Goal: Find specific page/section: Locate item on page

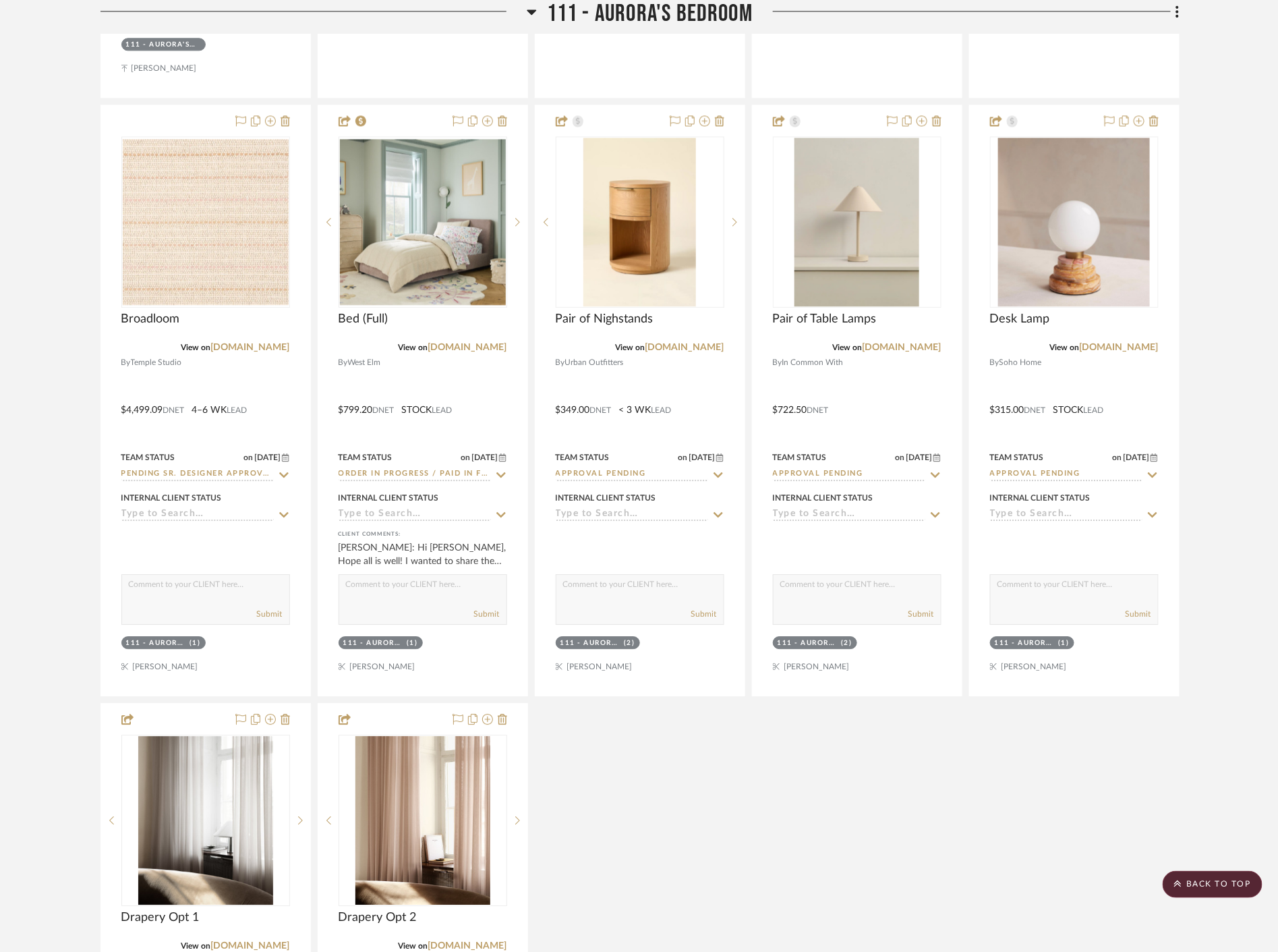
scroll to position [8322, 0]
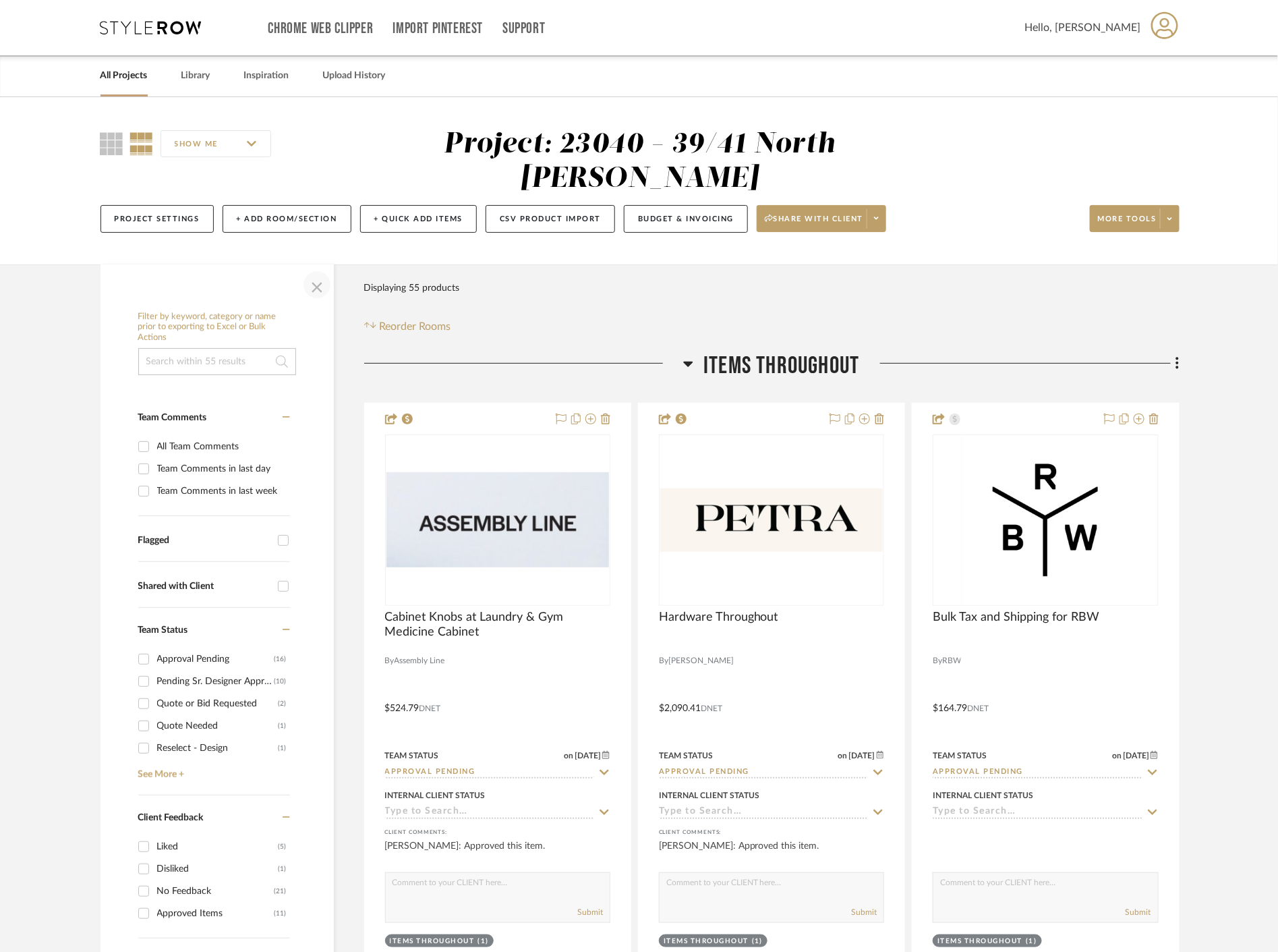
click at [320, 286] on span "button" at bounding box center [317, 285] width 32 height 32
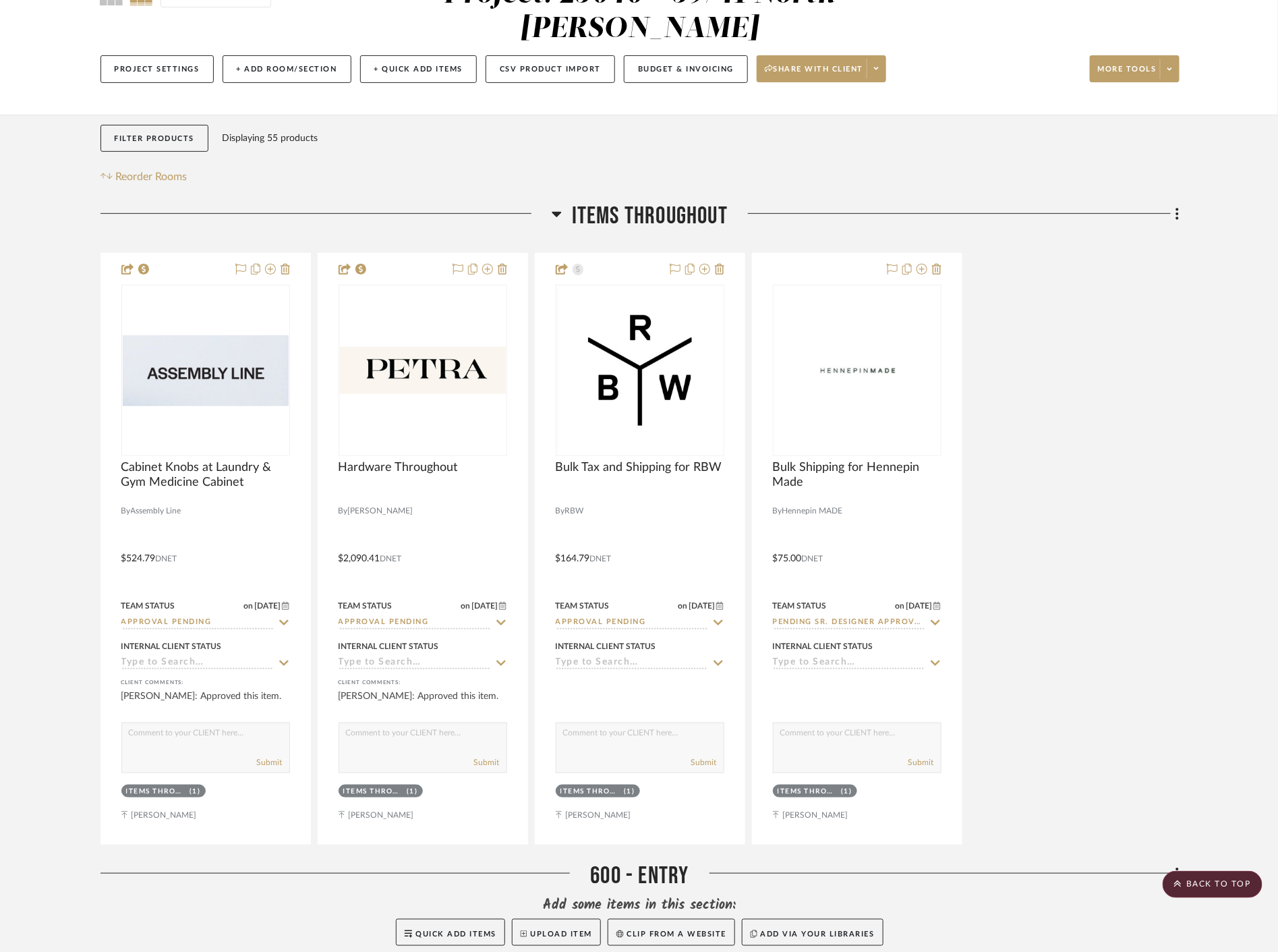
scroll to position [375, 0]
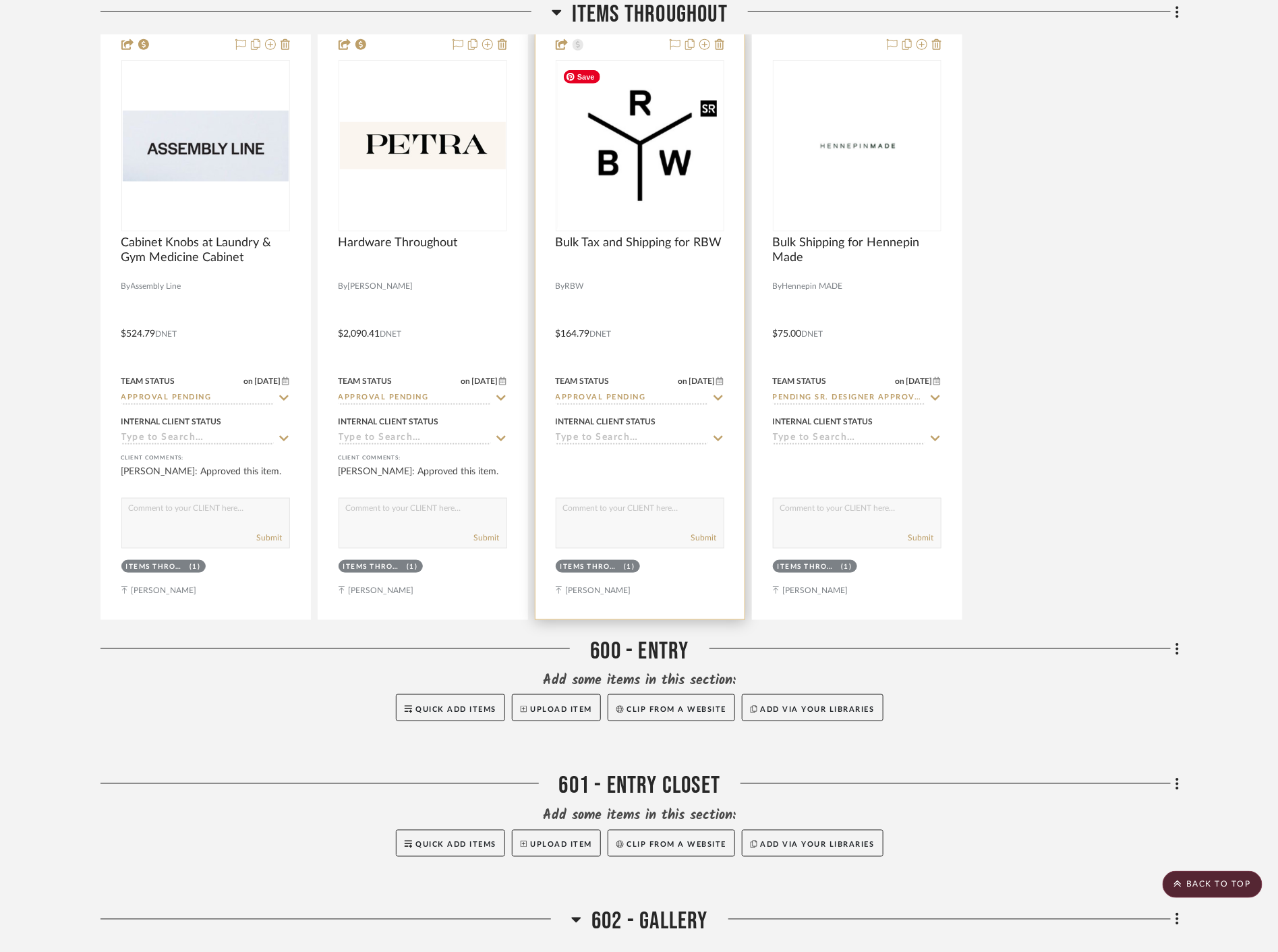
click at [629, 181] on img "0" at bounding box center [640, 146] width 166 height 166
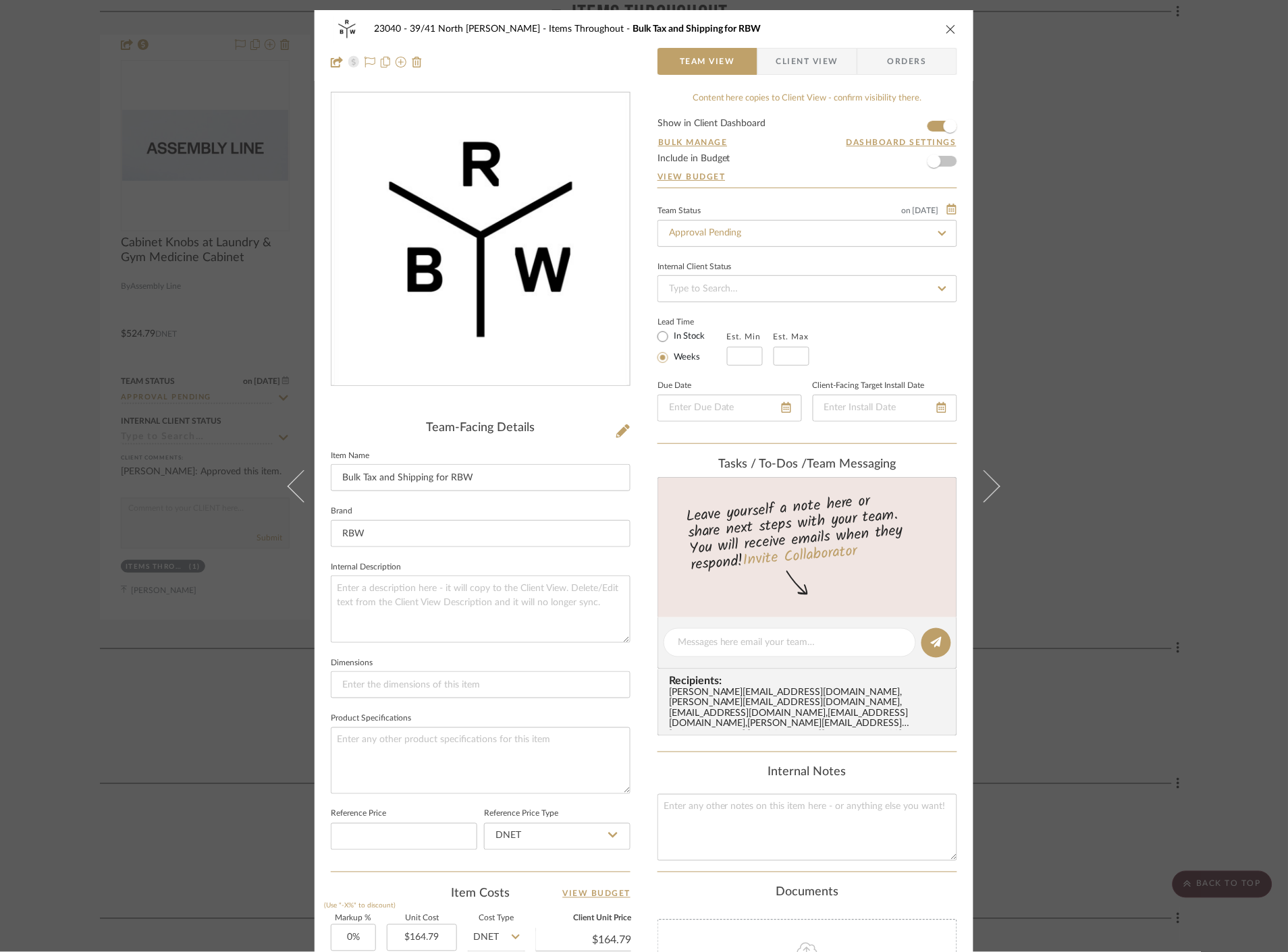
drag, startPoint x: 1211, startPoint y: 245, endPoint x: 1202, endPoint y: 248, distance: 9.5
click at [1210, 245] on div "23040 - 39/41 North Moore - Weissmann Items Throughout Bulk Tax and Shipping fo…" at bounding box center [644, 476] width 1288 height 952
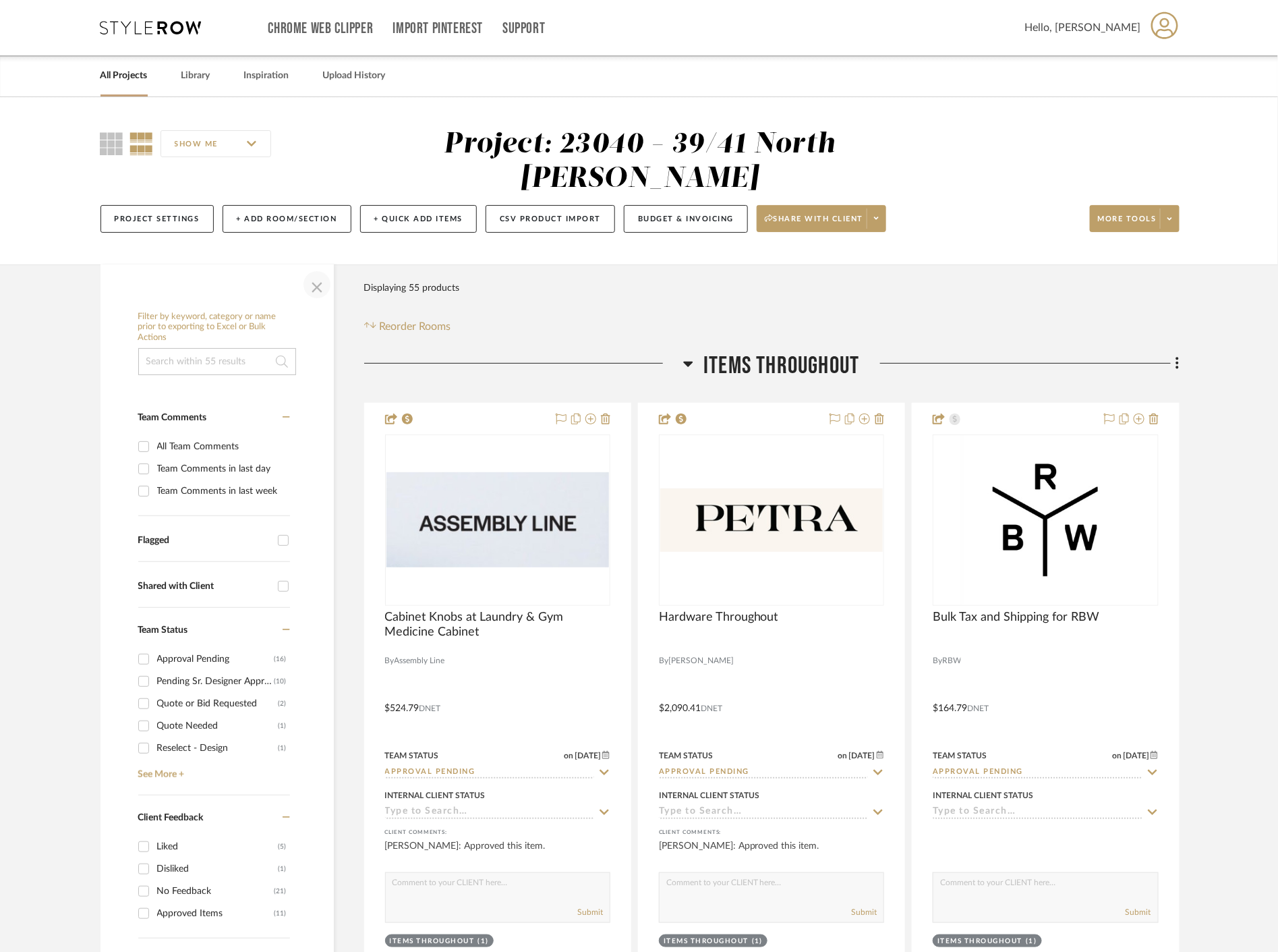
click at [318, 291] on span "button" at bounding box center [317, 285] width 32 height 32
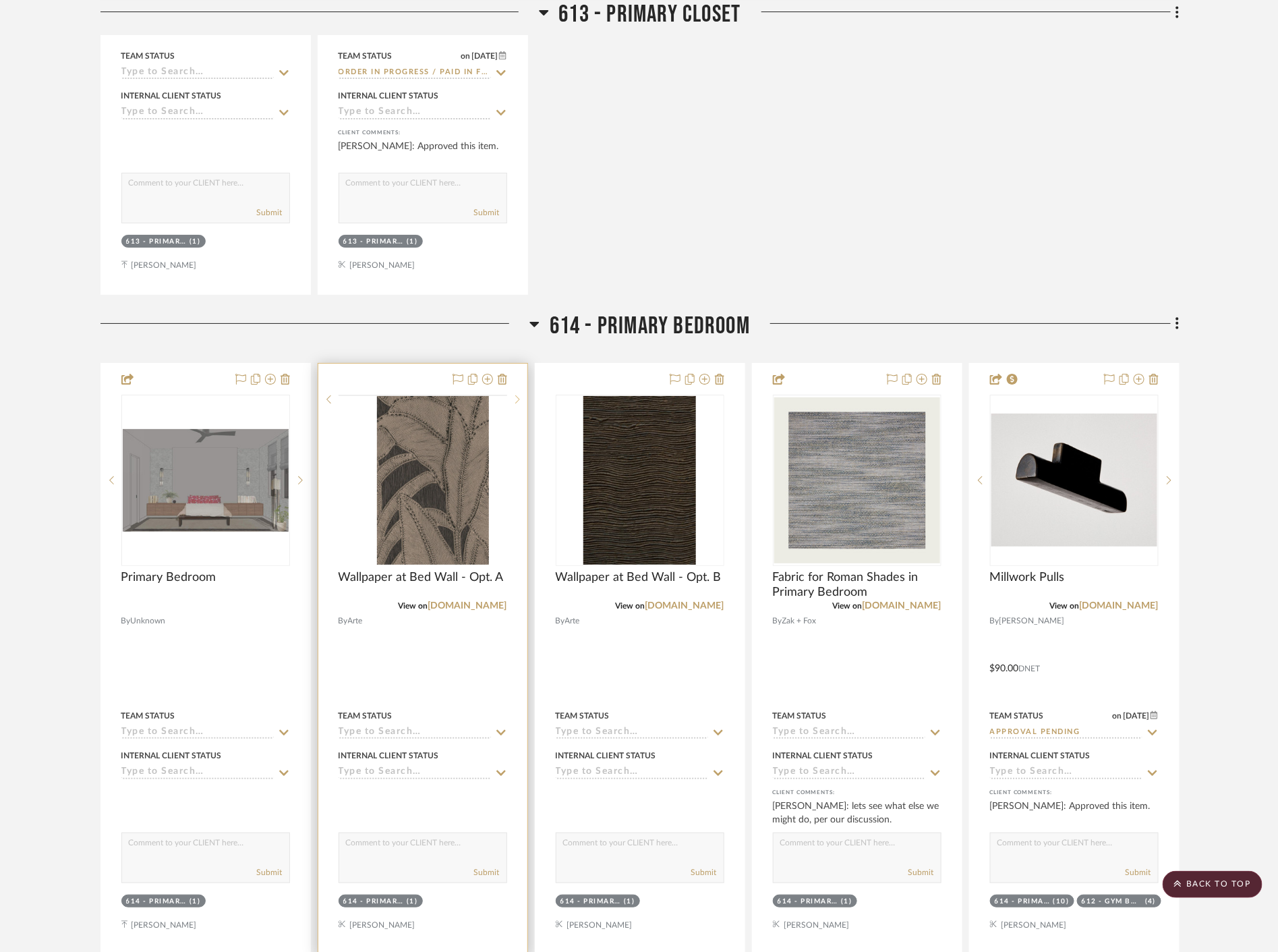
scroll to position [6673, 0]
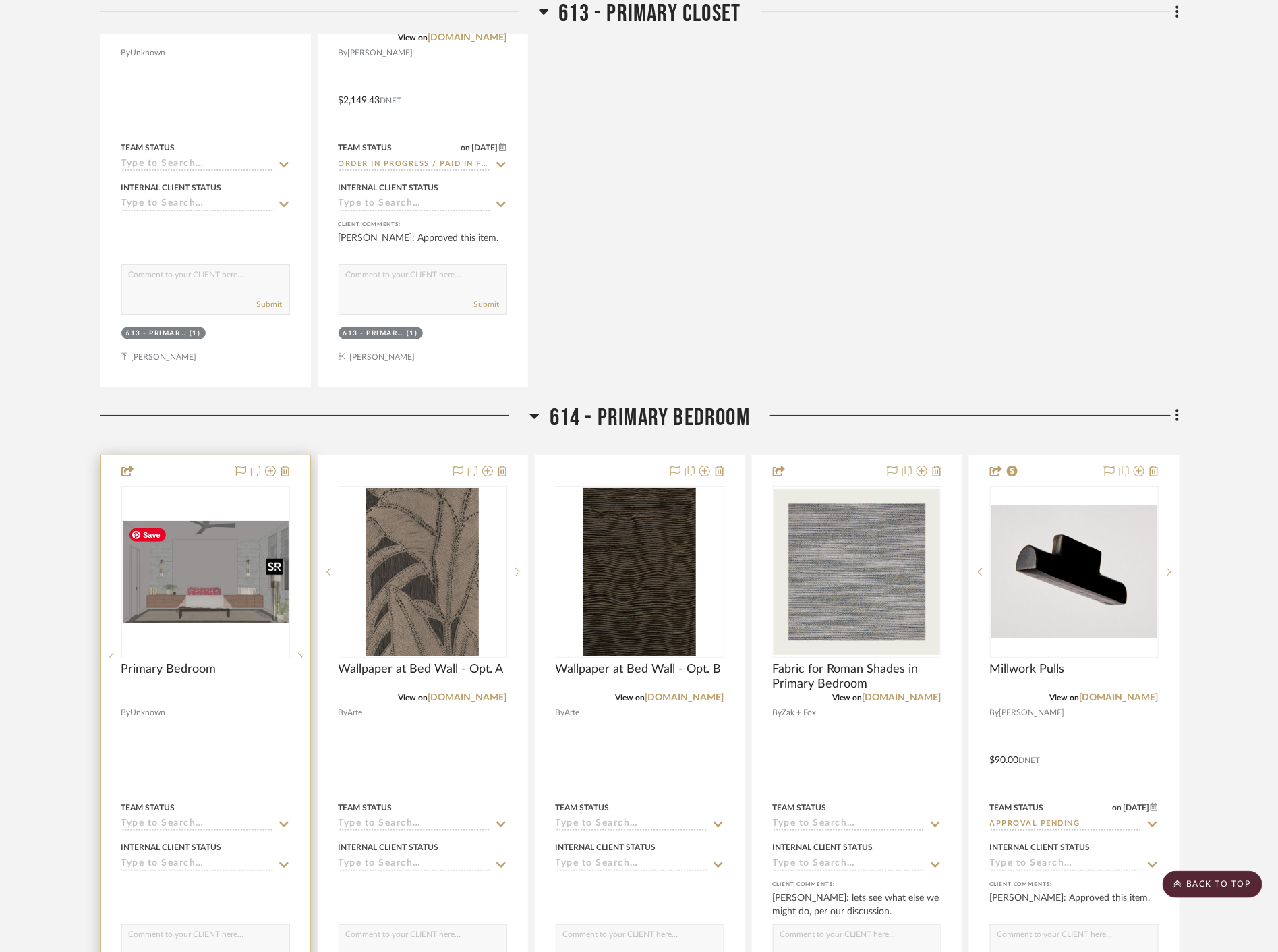
click at [209, 584] on div at bounding box center [205, 657] width 169 height 341
click at [214, 588] on img "0" at bounding box center [206, 572] width 166 height 103
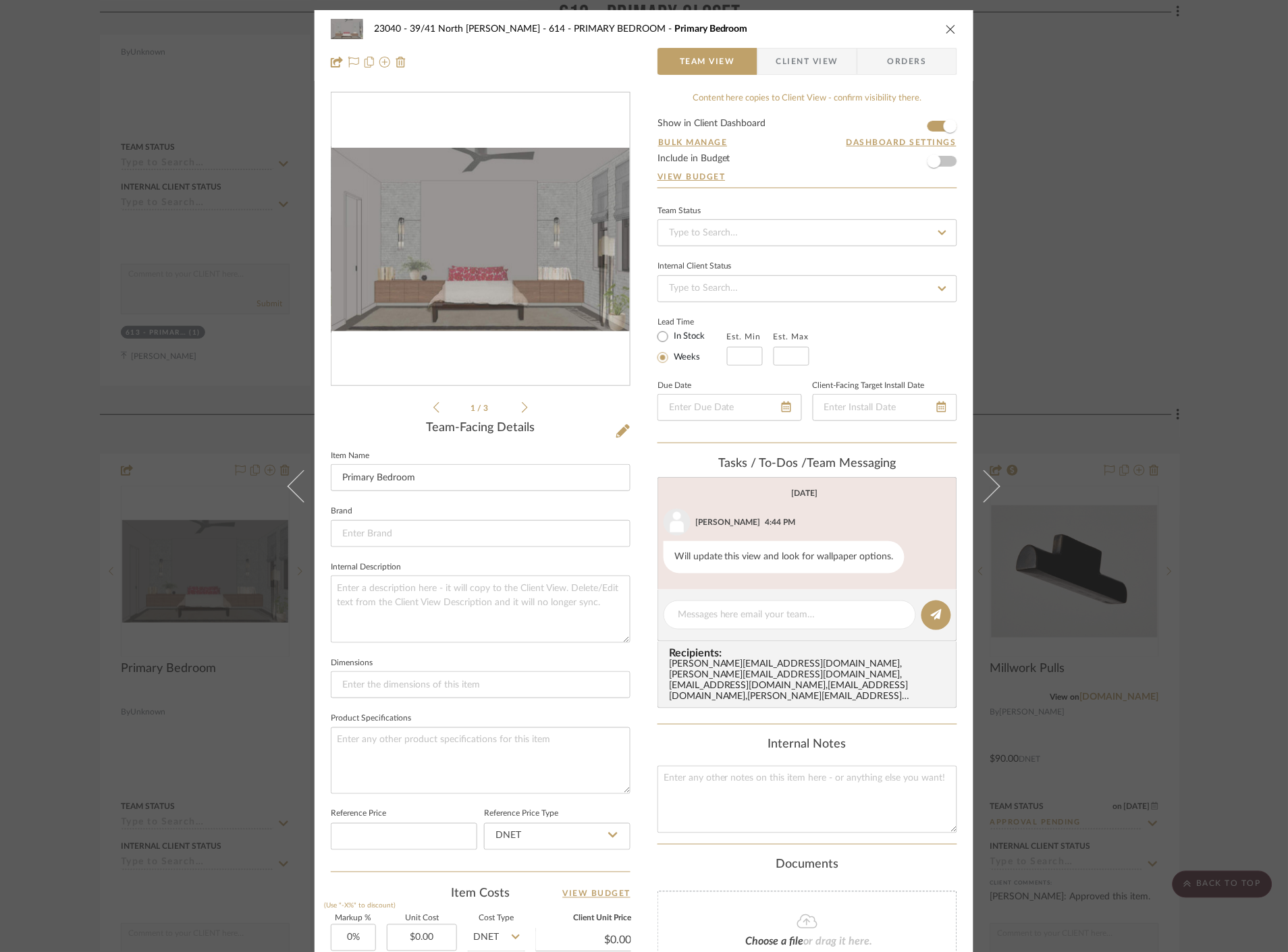
click at [1122, 202] on div "23040 - 39/41 North [PERSON_NAME] 614 - PRIMARY BEDROOM Primary Bedroom Team Vi…" at bounding box center [644, 476] width 1288 height 952
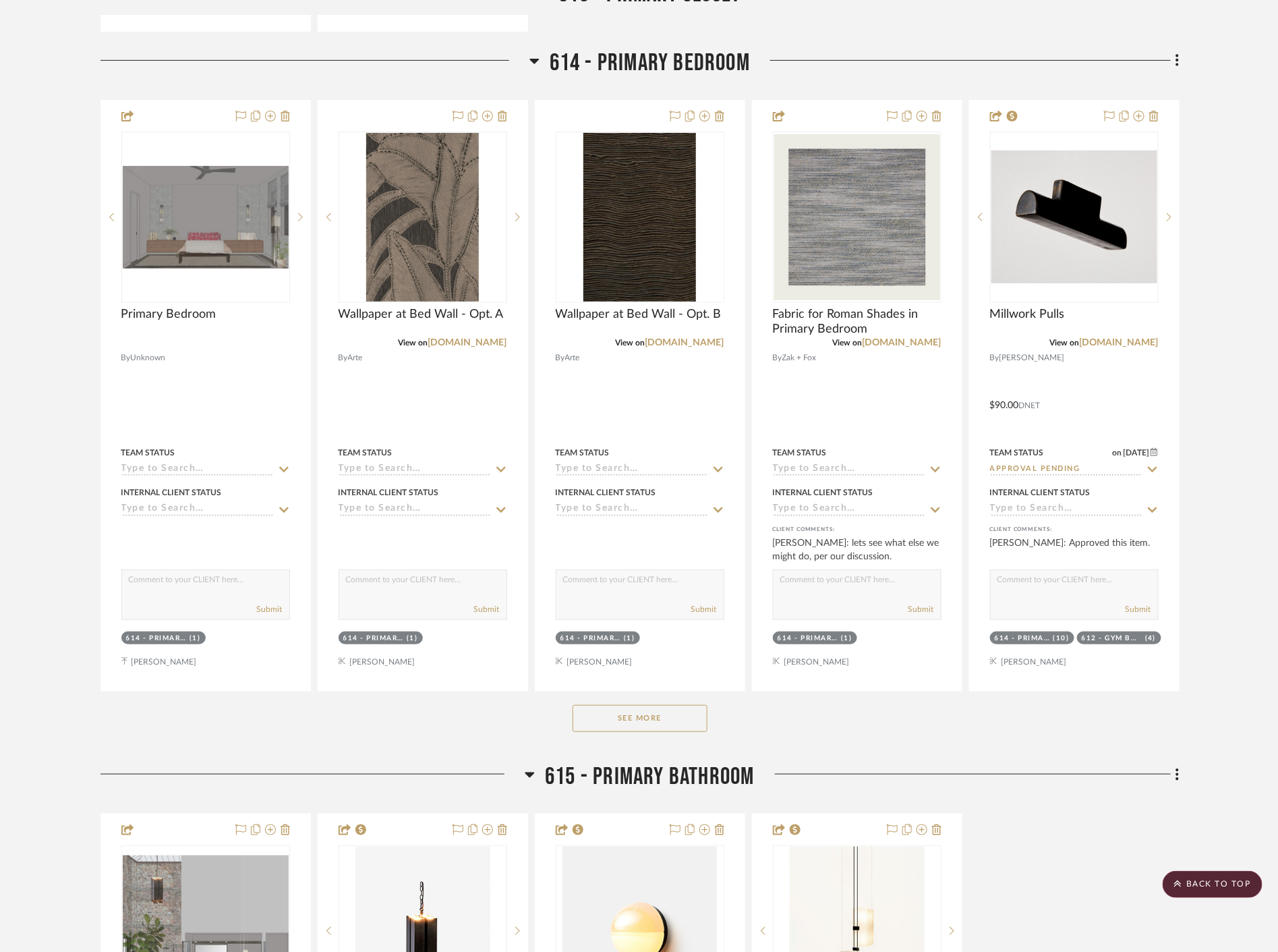
scroll to position [6748, 0]
